Goal: Information Seeking & Learning: Learn about a topic

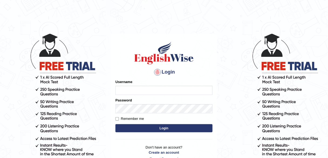
type input "SApANA2025"
click at [165, 128] on button "Login" at bounding box center [164, 128] width 97 height 8
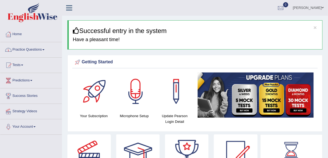
click at [43, 46] on link "Practice Questions" at bounding box center [31, 49] width 62 height 14
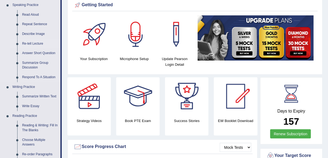
scroll to position [58, 0]
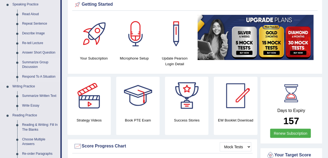
click at [30, 66] on link "Summarize Group Discussion" at bounding box center [40, 65] width 41 height 14
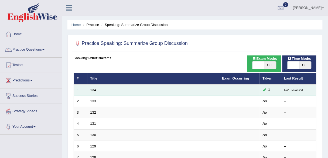
click at [125, 88] on td "134" at bounding box center [154, 89] width 132 height 11
click at [91, 92] on td "134" at bounding box center [154, 89] width 132 height 11
click at [107, 89] on td "134" at bounding box center [154, 89] width 132 height 11
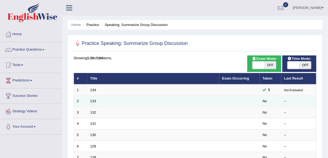
click at [257, 99] on td at bounding box center [240, 101] width 41 height 11
click at [252, 99] on td at bounding box center [240, 101] width 41 height 11
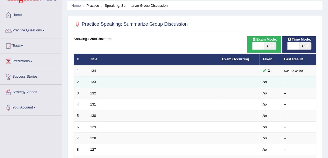
scroll to position [25, 0]
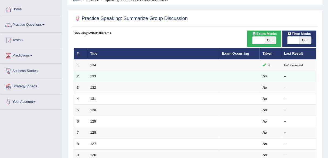
click at [80, 78] on td "2" at bounding box center [81, 76] width 14 height 11
click at [94, 77] on link "133" at bounding box center [93, 76] width 6 height 4
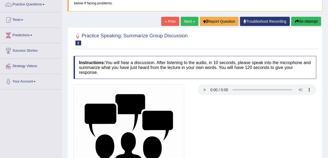
scroll to position [61, 0]
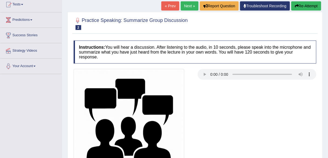
click at [207, 123] on div at bounding box center [195, 124] width 249 height 111
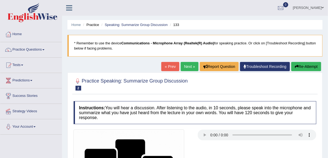
scroll to position [0, 0]
click at [22, 50] on link "Practice Questions" at bounding box center [31, 49] width 62 height 14
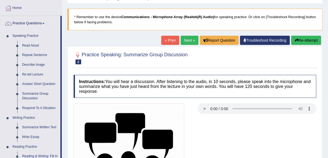
scroll to position [28, 0]
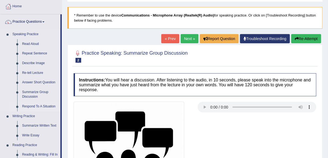
click at [25, 105] on link "Respond To A Situation" at bounding box center [40, 107] width 41 height 10
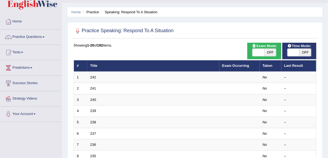
scroll to position [9, 0]
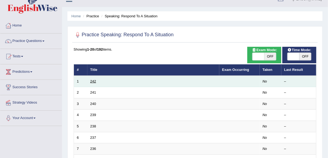
click at [93, 81] on link "242" at bounding box center [93, 81] width 6 height 4
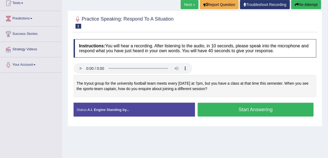
scroll to position [62, 0]
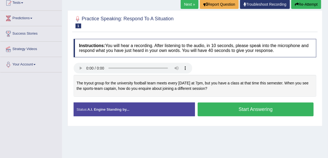
click at [186, 15] on div at bounding box center [195, 22] width 243 height 16
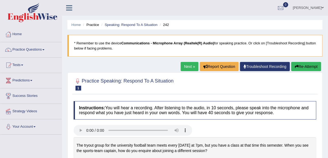
scroll to position [0, 0]
